Goal: Find specific fact: Find specific fact

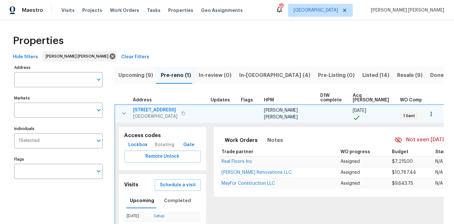
scroll to position [44, 0]
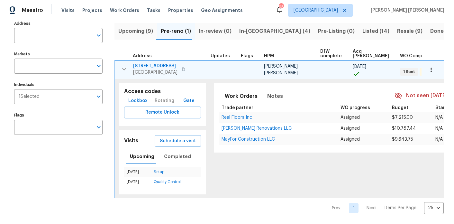
click at [123, 67] on icon "button" at bounding box center [124, 69] width 8 height 8
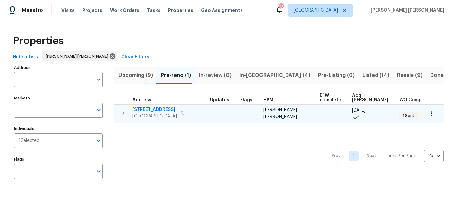
scroll to position [0, 0]
click at [245, 74] on span "In-[GEOGRAPHIC_DATA] (4)" at bounding box center [274, 75] width 71 height 9
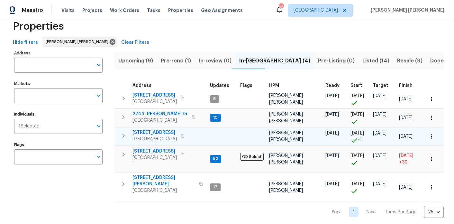
scroll to position [15, 0]
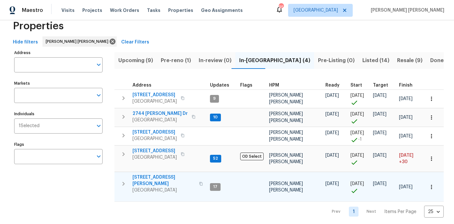
click at [199, 182] on icon "button" at bounding box center [200, 184] width 3 height 4
click at [197, 181] on button "button" at bounding box center [201, 183] width 8 height 15
click at [125, 181] on icon "button" at bounding box center [123, 184] width 8 height 8
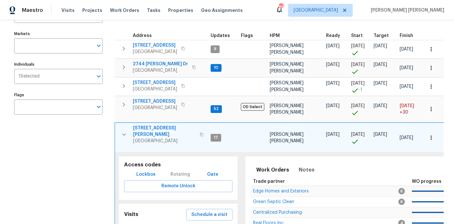
scroll to position [83, 0]
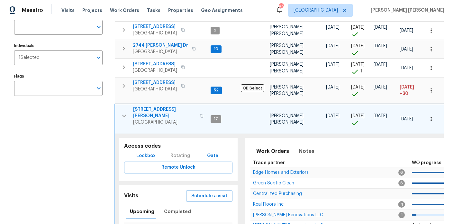
click at [150, 152] on span "Lockbox" at bounding box center [145, 156] width 19 height 8
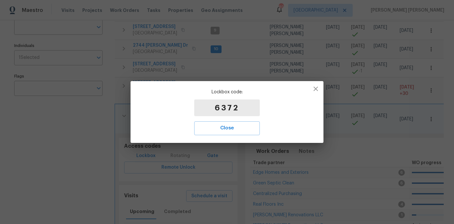
click at [231, 104] on p "6372" at bounding box center [227, 107] width 66 height 17
copy p "6372"
